Goal: Task Accomplishment & Management: Complete application form

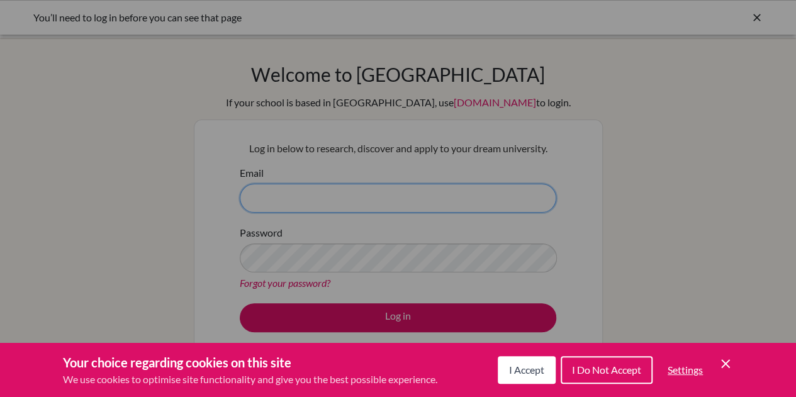
type input "[EMAIL_ADDRESS][DOMAIN_NAME]"
click at [410, 315] on div "Cookie Preferences" at bounding box center [398, 198] width 796 height 397
click at [525, 365] on span "I Accept" at bounding box center [526, 370] width 35 height 12
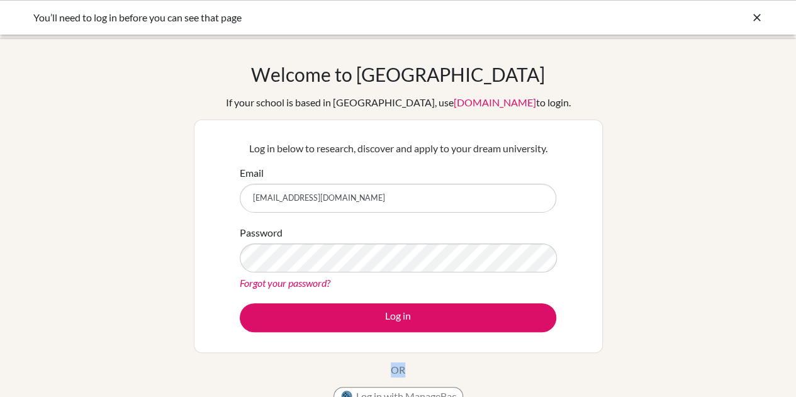
click at [525, 365] on div "Welcome to [GEOGRAPHIC_DATA] If your school is based in [GEOGRAPHIC_DATA], use …" at bounding box center [398, 237] width 409 height 349
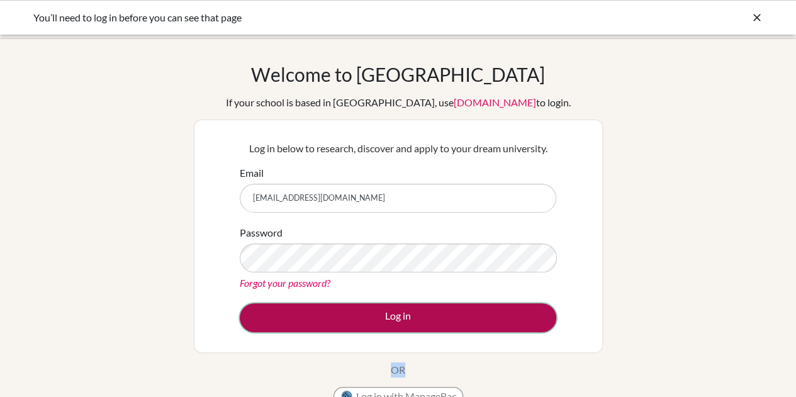
click at [445, 308] on button "Log in" at bounding box center [398, 317] width 317 height 29
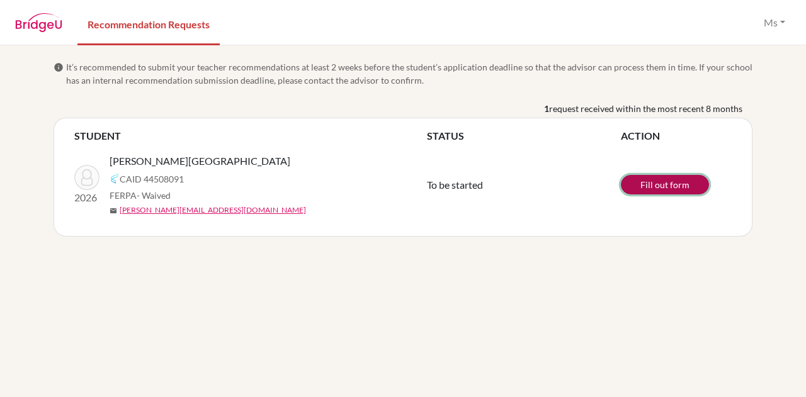
click at [653, 185] on link "Fill out form" at bounding box center [665, 185] width 88 height 20
